Goal: Navigation & Orientation: Find specific page/section

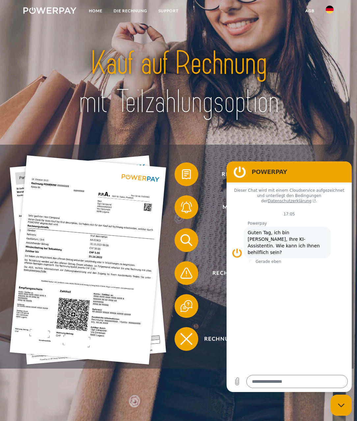
click at [343, 408] on div "Messaging-Fenster schließen" at bounding box center [341, 405] width 20 height 20
type textarea "*"
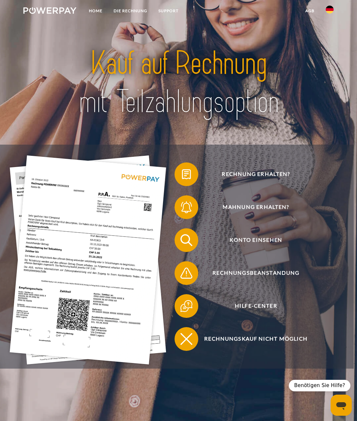
click at [333, 12] on img at bounding box center [330, 10] width 8 height 8
click at [327, 33] on img at bounding box center [330, 31] width 8 height 8
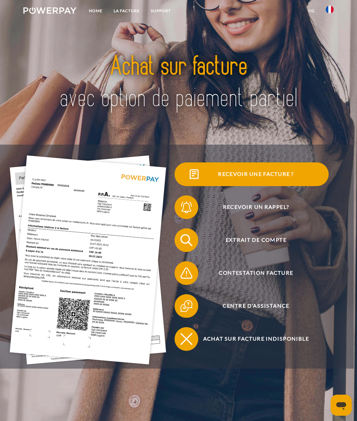
click at [213, 174] on span "Recevoir une facture ?" at bounding box center [255, 174] width 145 height 24
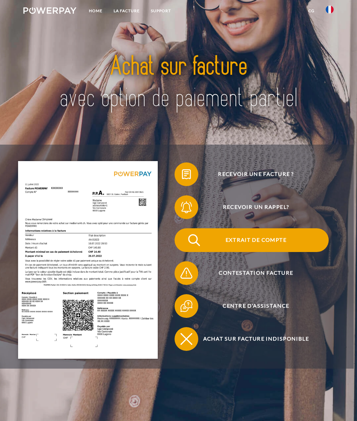
click at [238, 242] on span "Extrait de compte" at bounding box center [255, 240] width 145 height 24
